Goal: Task Accomplishment & Management: Complete application form

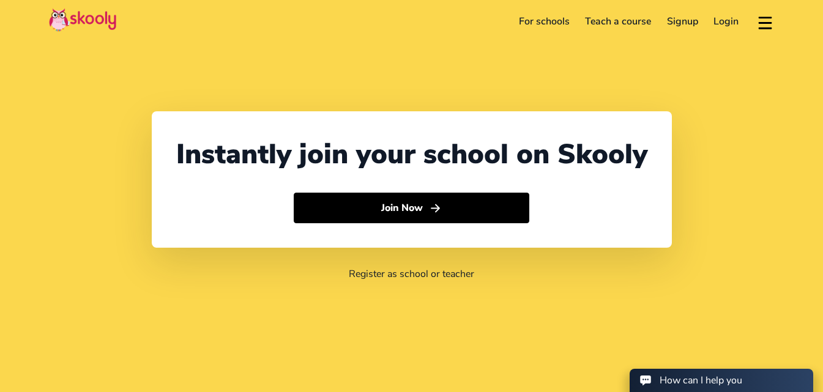
select select "91"
select select "[GEOGRAPHIC_DATA]"
select select "[GEOGRAPHIC_DATA]/[GEOGRAPHIC_DATA]"
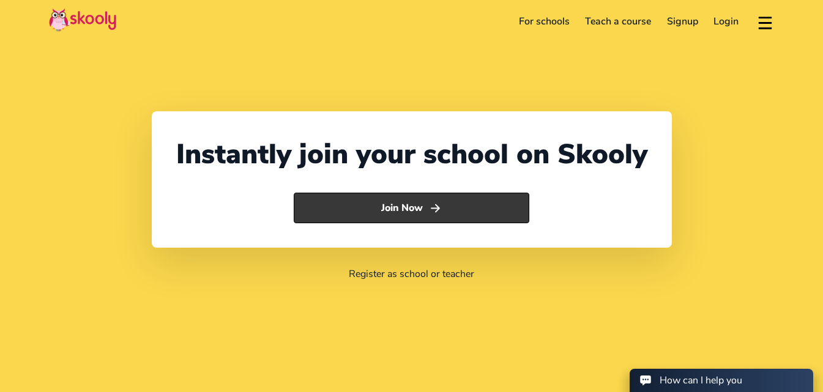
click at [407, 210] on button "Join Now" at bounding box center [412, 208] width 236 height 31
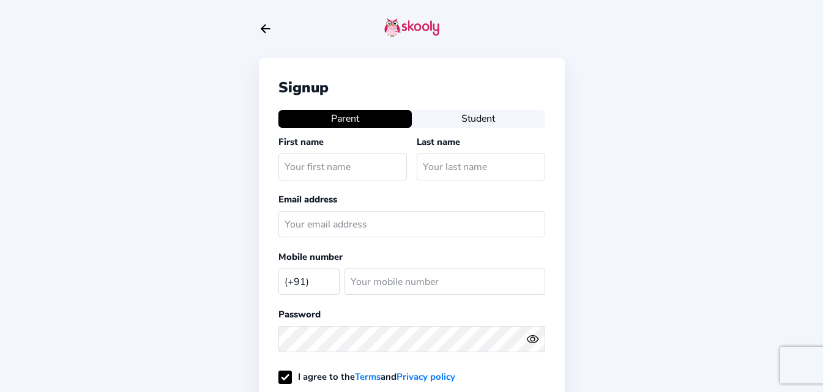
select select "IN"
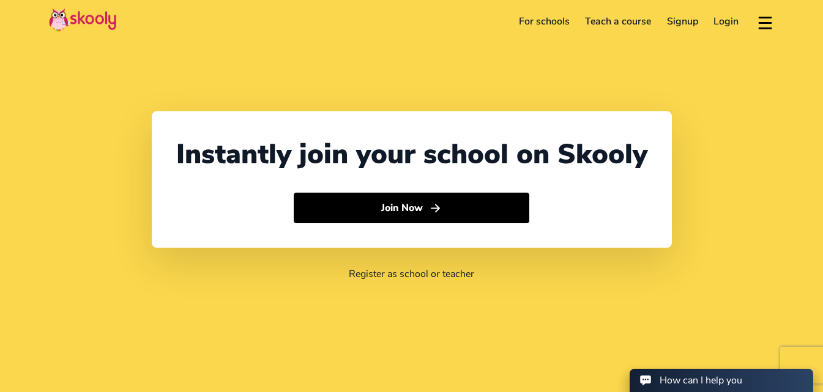
select select "91"
select select "[GEOGRAPHIC_DATA]"
select select "[GEOGRAPHIC_DATA]/[GEOGRAPHIC_DATA]"
